Goal: Information Seeking & Learning: Learn about a topic

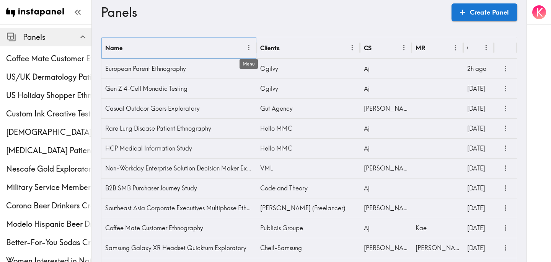
click at [247, 48] on icon "Menu" at bounding box center [249, 48] width 8 height 8
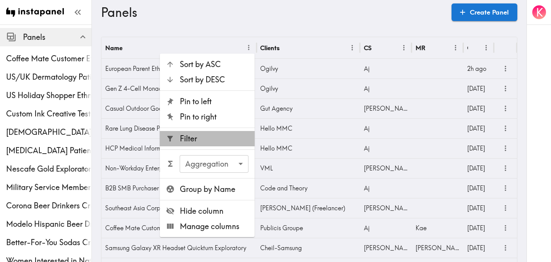
click at [203, 137] on span "Filter" at bounding box center [214, 138] width 69 height 11
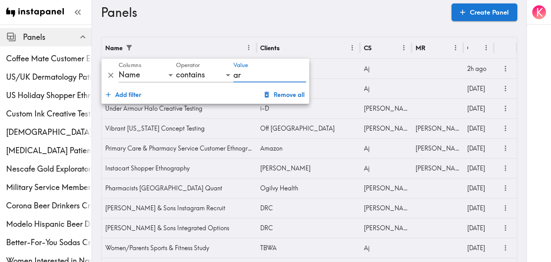
type input "[US_STATE]"
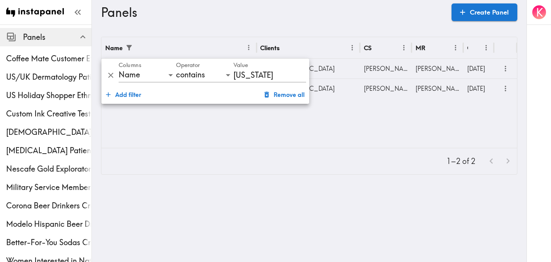
click at [327, 151] on div "1–2 of 2" at bounding box center [308, 161] width 415 height 26
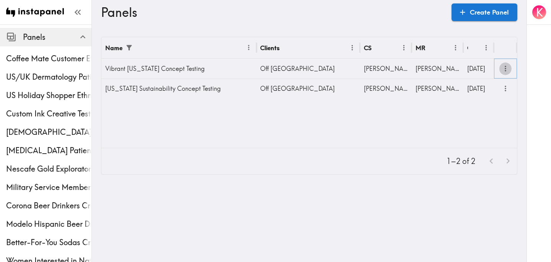
click at [504, 72] on icon "more" at bounding box center [505, 68] width 9 height 9
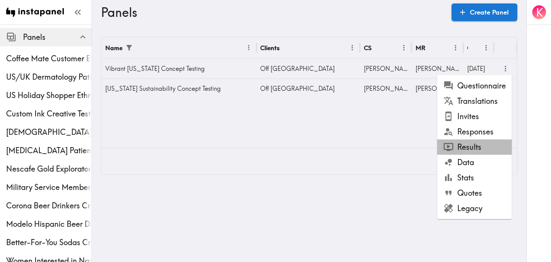
click at [483, 143] on li "Results" at bounding box center [474, 146] width 75 height 15
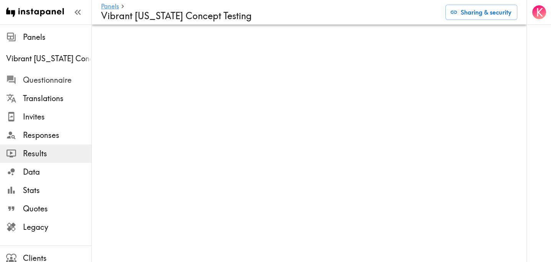
click at [27, 81] on span "Questionnaire" at bounding box center [57, 80] width 68 height 11
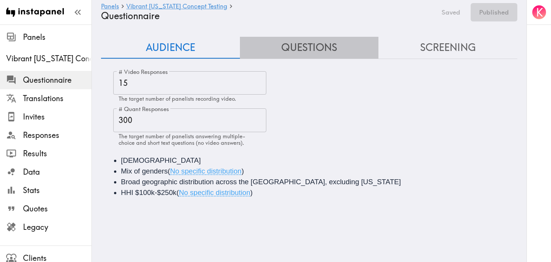
click at [315, 44] on button "Questions" at bounding box center [309, 48] width 139 height 22
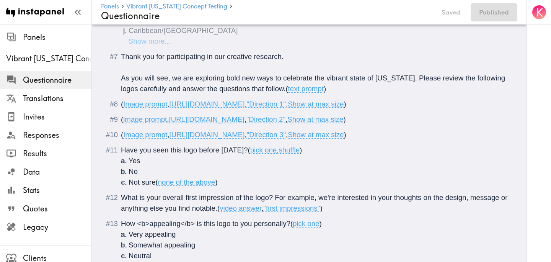
scroll to position [369, 0]
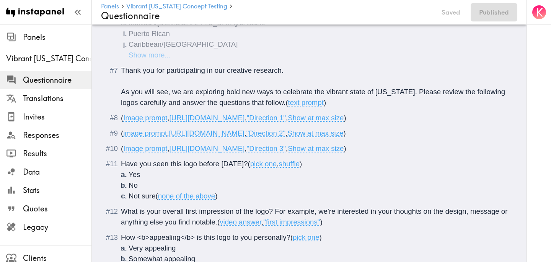
drag, startPoint x: 406, startPoint y: 119, endPoint x: 172, endPoint y: 119, distance: 234.0
click at [172, 119] on span "( Image prompt , [URL][DOMAIN_NAME] , "Direction 1" , Show at max size )" at bounding box center [233, 118] width 225 height 8
copy span "[URL][DOMAIN_NAME]"
drag, startPoint x: 411, startPoint y: 156, endPoint x: 171, endPoint y: 156, distance: 239.7
click at [171, 137] on span "[URL][DOMAIN_NAME]" at bounding box center [206, 133] width 75 height 8
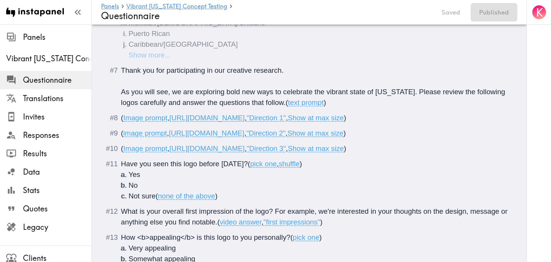
copy span "[URL][DOMAIN_NAME]"
drag, startPoint x: 405, startPoint y: 182, endPoint x: 172, endPoint y: 184, distance: 232.1
click at [172, 152] on span "[URL][DOMAIN_NAME]" at bounding box center [206, 148] width 75 height 8
copy span "[URL][DOMAIN_NAME]"
click at [47, 146] on div "Results" at bounding box center [45, 153] width 91 height 20
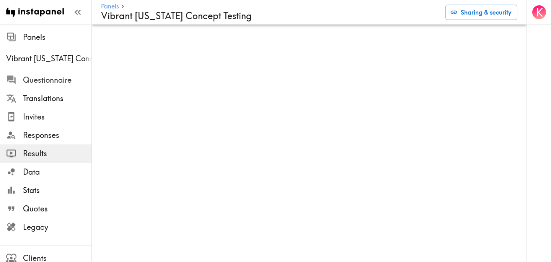
click at [61, 75] on span "Questionnaire" at bounding box center [57, 80] width 68 height 11
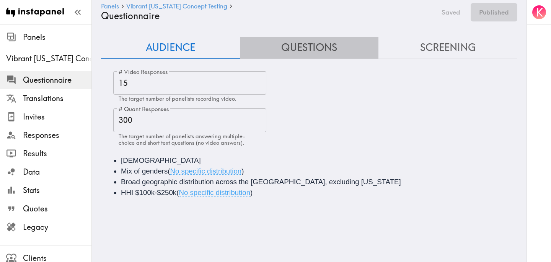
click at [320, 40] on button "Questions" at bounding box center [309, 48] width 139 height 22
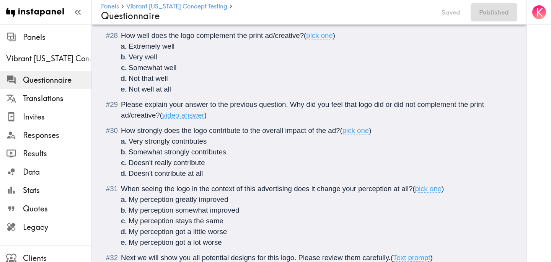
scroll to position [1531, 0]
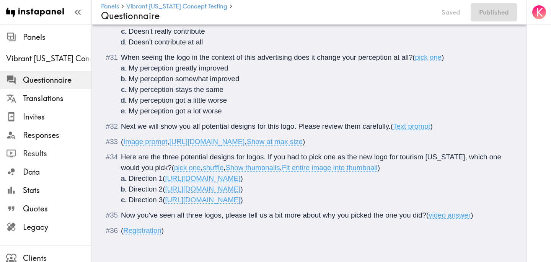
click at [45, 153] on span "Results" at bounding box center [57, 153] width 68 height 11
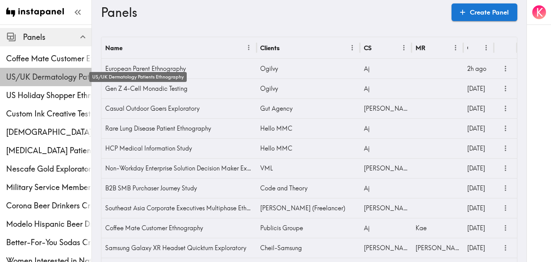
click at [51, 75] on span "US/UK Dermatology Patients Ethnography" at bounding box center [48, 76] width 85 height 11
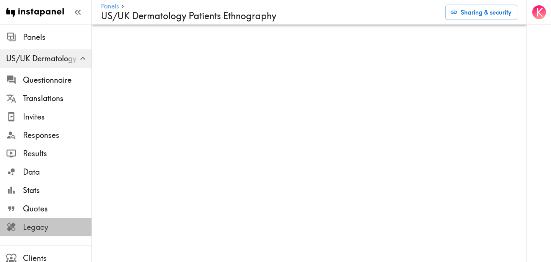
click at [42, 231] on span "Legacy" at bounding box center [57, 226] width 68 height 11
